Goal: Information Seeking & Learning: Learn about a topic

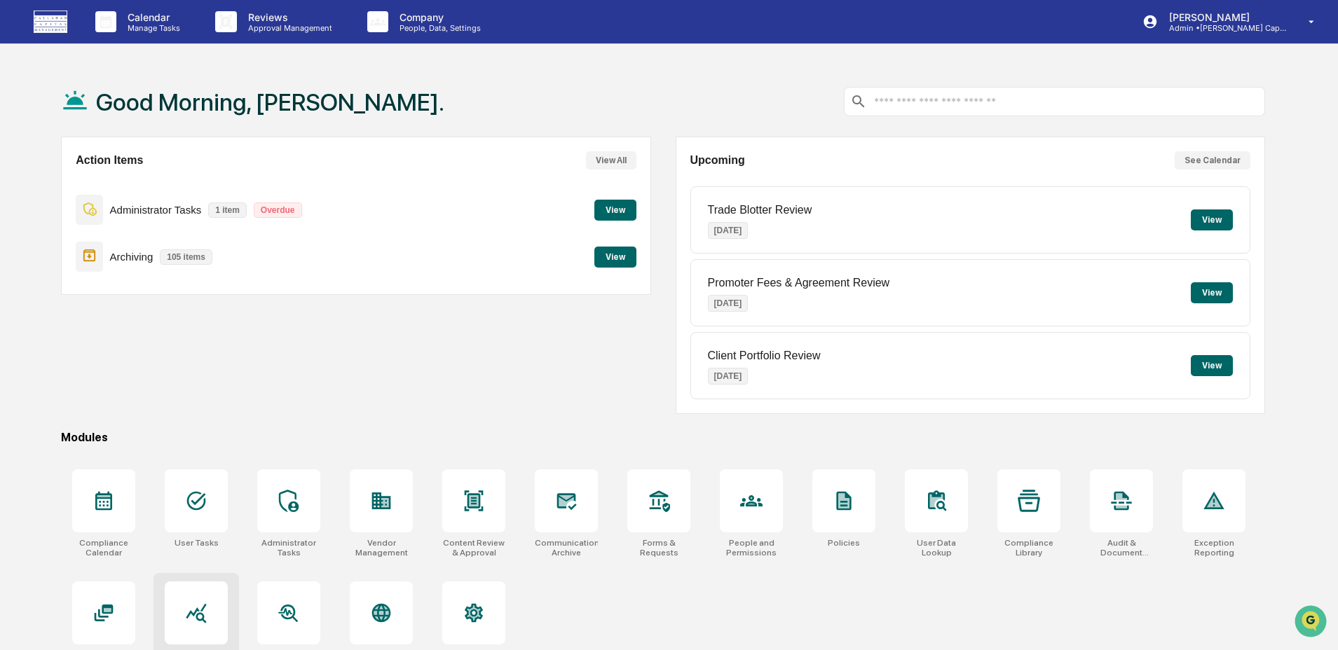
click at [207, 615] on icon at bounding box center [196, 613] width 22 height 22
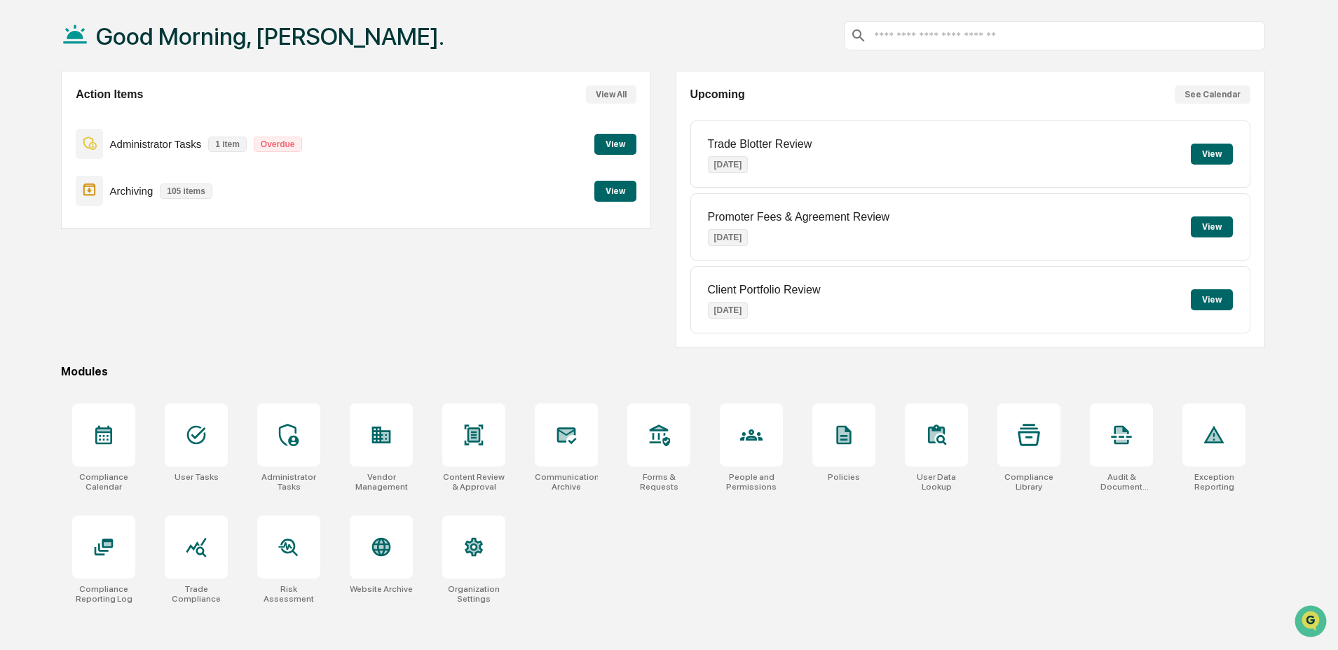
scroll to position [67, 0]
click at [205, 571] on div at bounding box center [196, 546] width 63 height 63
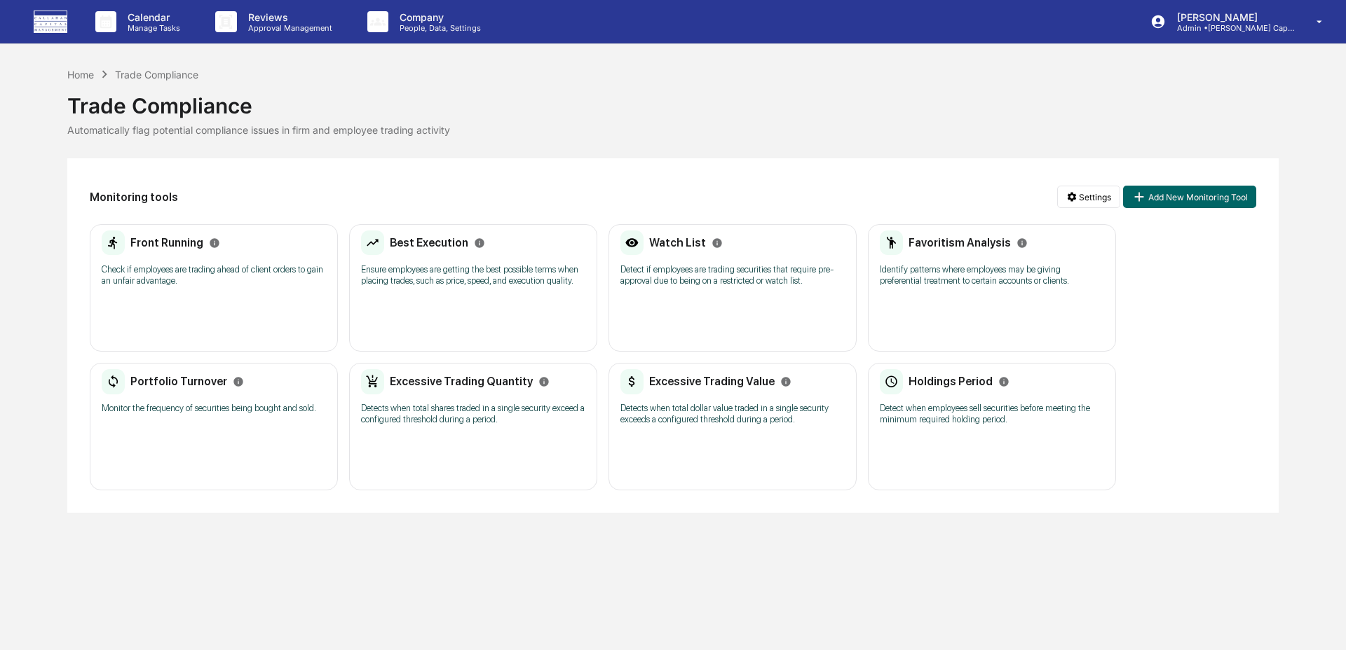
click at [978, 291] on div "Favoritism Analysis Identify patterns where employees may be giving preferentia…" at bounding box center [992, 263] width 224 height 65
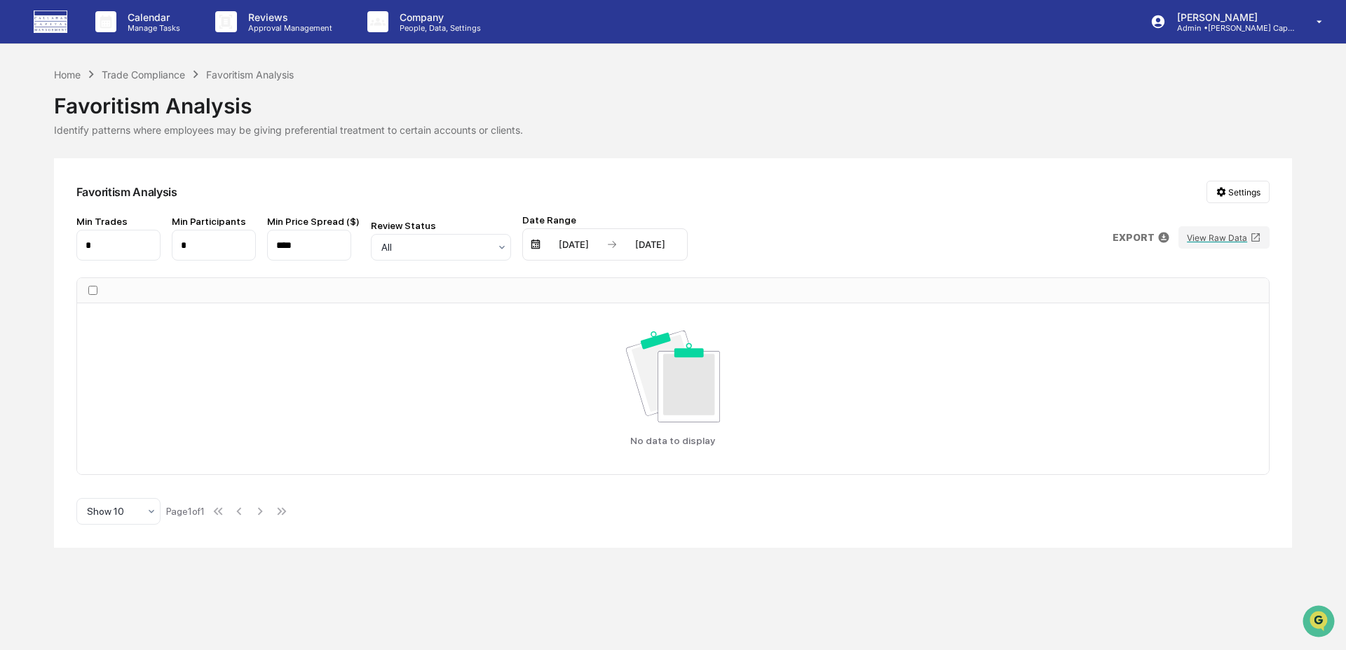
click at [226, 239] on input "*" at bounding box center [214, 245] width 84 height 31
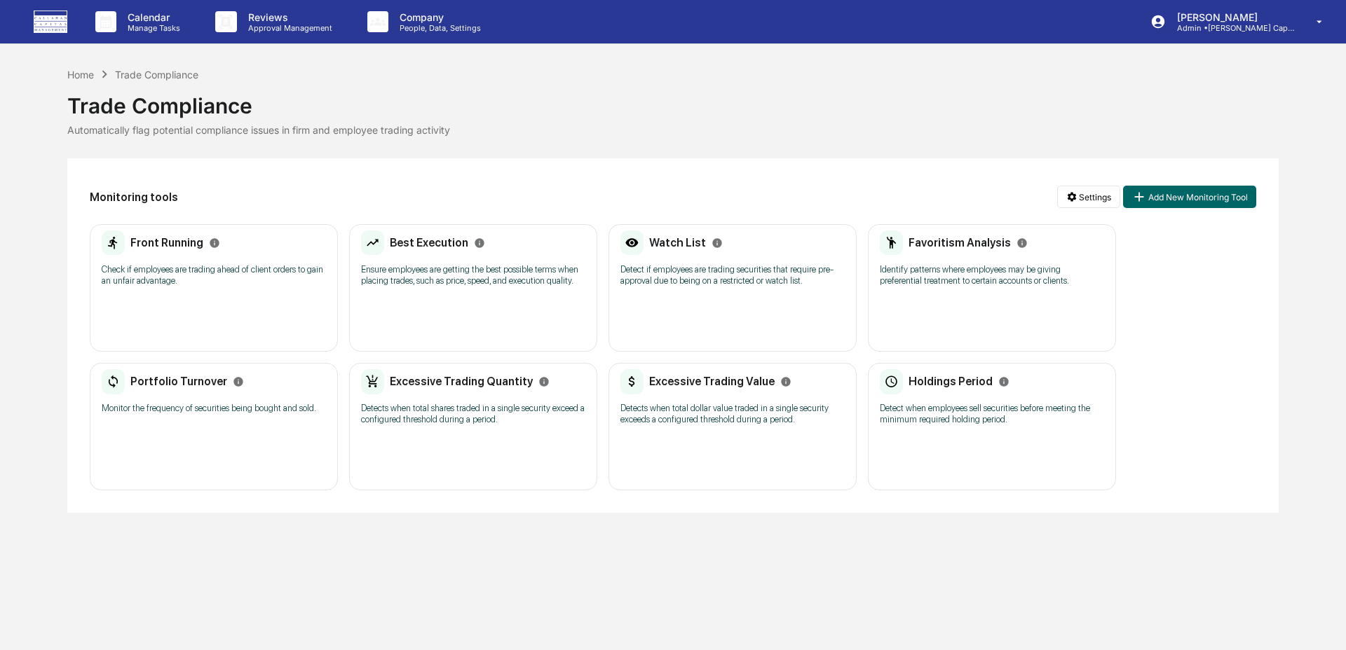
click at [1016, 331] on div "Favoritism Analysis Identify patterns where employees may be giving preferentia…" at bounding box center [992, 288] width 248 height 128
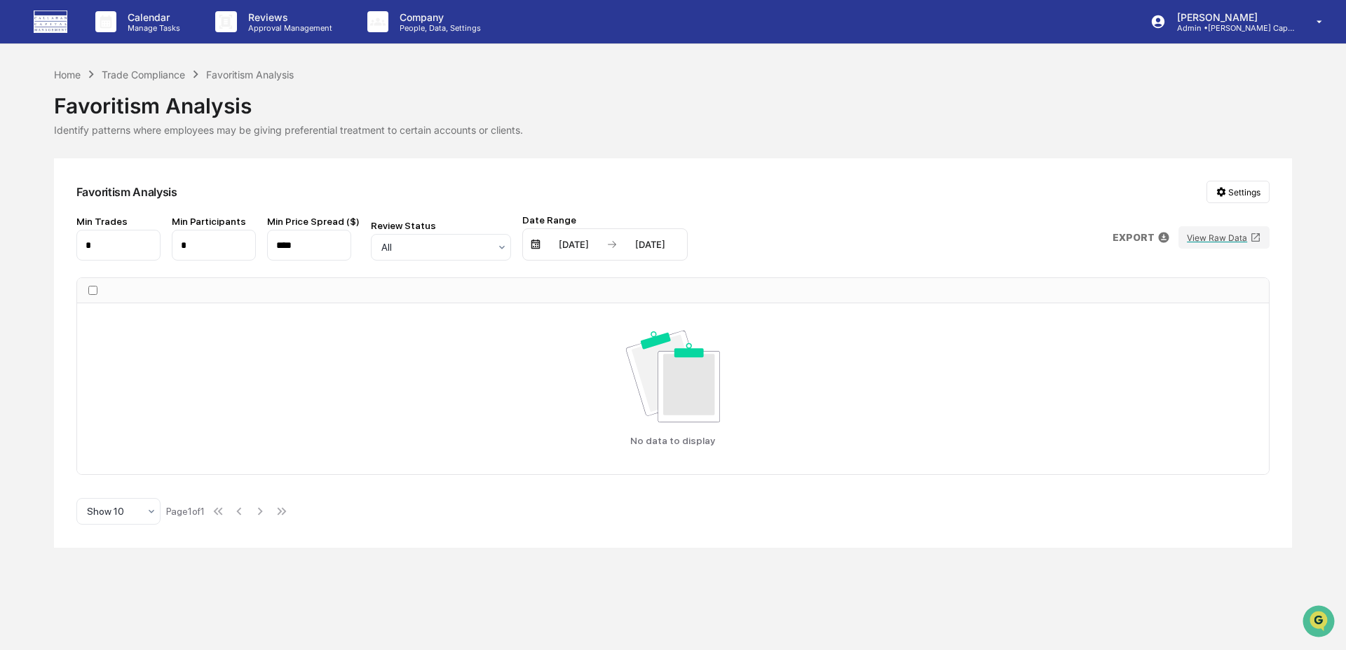
click at [225, 249] on input "*" at bounding box center [214, 245] width 84 height 31
click at [68, 72] on div "Home" at bounding box center [67, 75] width 27 height 12
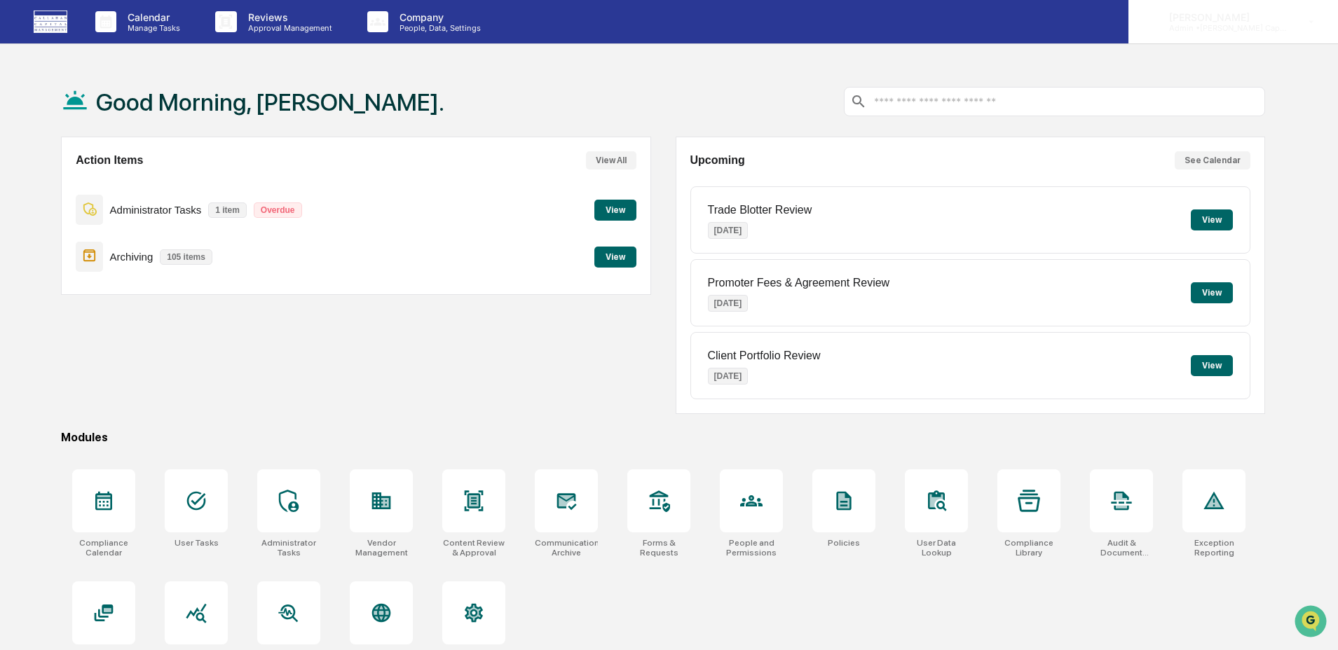
click at [1228, 29] on p "Admin • Callahan Capital" at bounding box center [1223, 28] width 130 height 10
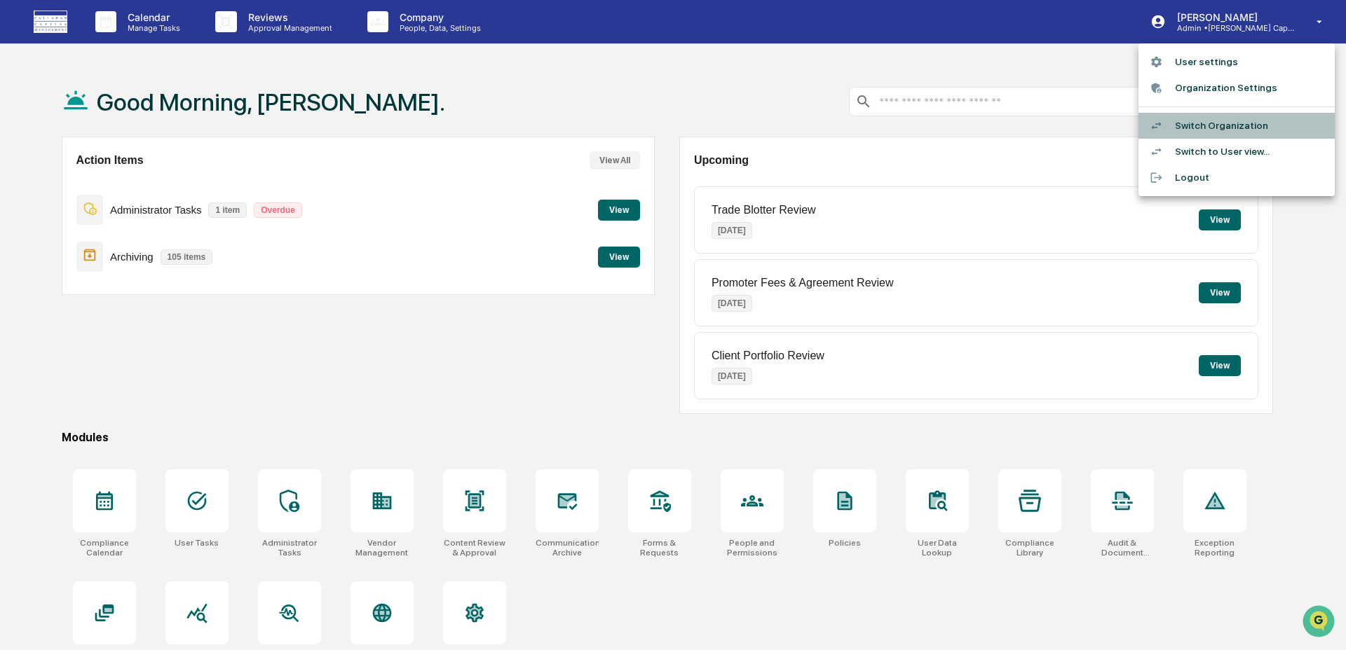
click at [1235, 125] on li "Switch Organization" at bounding box center [1236, 126] width 196 height 26
